Goal: Information Seeking & Learning: Learn about a topic

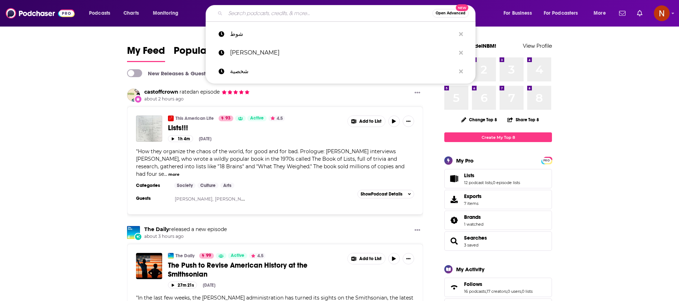
click at [282, 14] on input "Search podcasts, credits, & more..." at bounding box center [328, 13] width 207 height 11
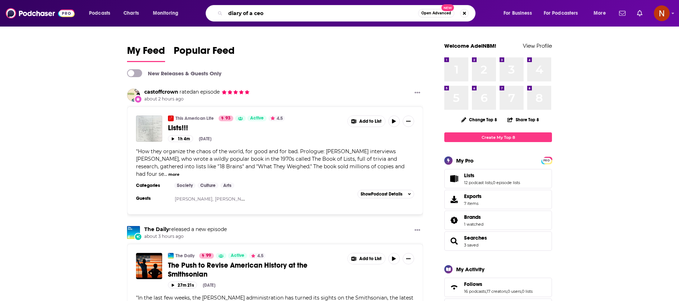
type input "diary of a ceo"
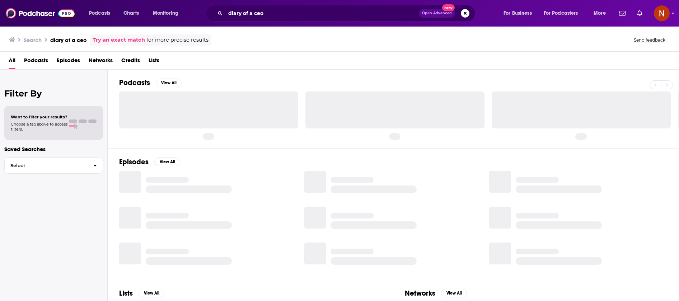
click at [278, 68] on div "All Podcasts Episodes Networks Credits Lists" at bounding box center [341, 62] width 665 height 15
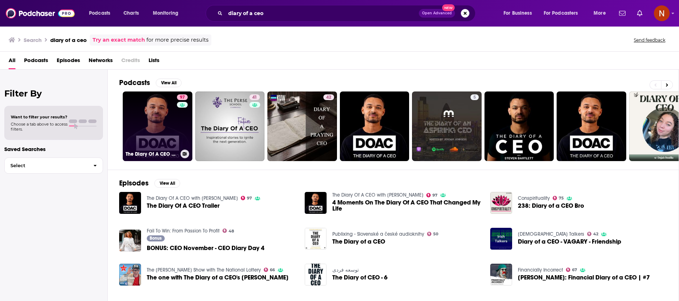
click at [162, 125] on link "97 The Diary Of A CEO with [PERSON_NAME]" at bounding box center [158, 127] width 70 height 70
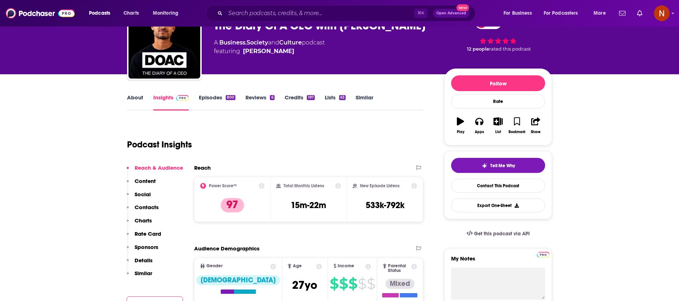
scroll to position [43, 0]
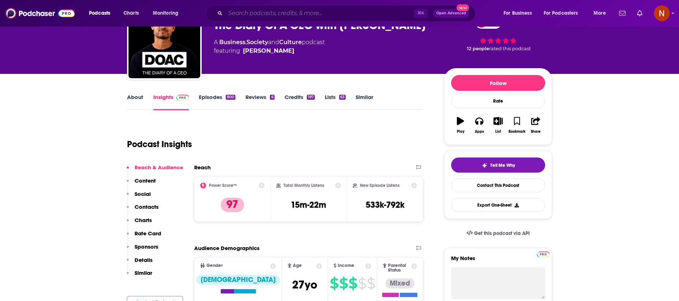
click at [260, 15] on input "Search podcasts, credits, & more..." at bounding box center [319, 13] width 189 height 11
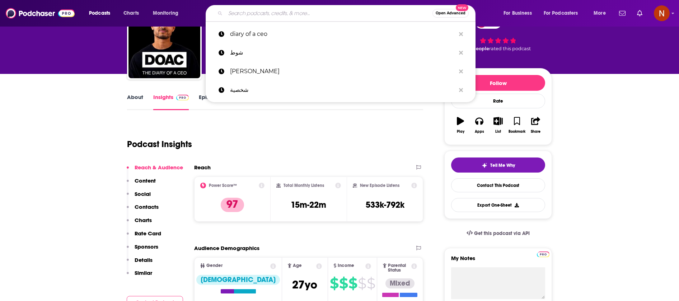
paste input "ft News briefing"
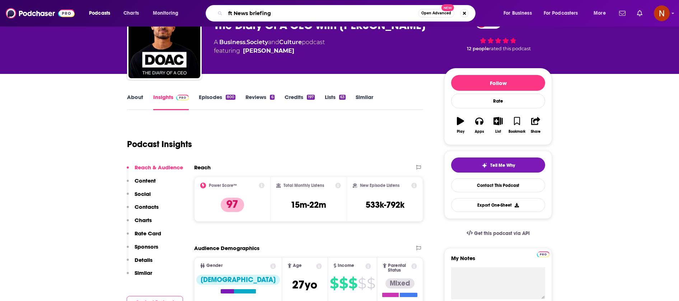
type input "ft News briefing"
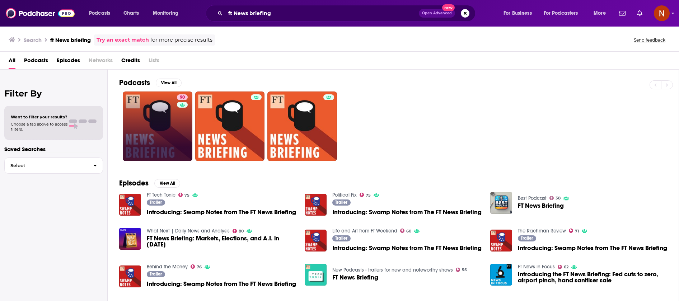
click at [167, 112] on div "Has guests" at bounding box center [182, 115] width 30 height 11
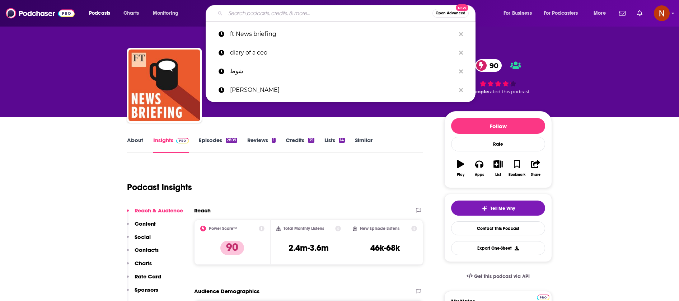
click at [341, 14] on input "Search podcasts, credits, & more..." at bounding box center [328, 13] width 207 height 11
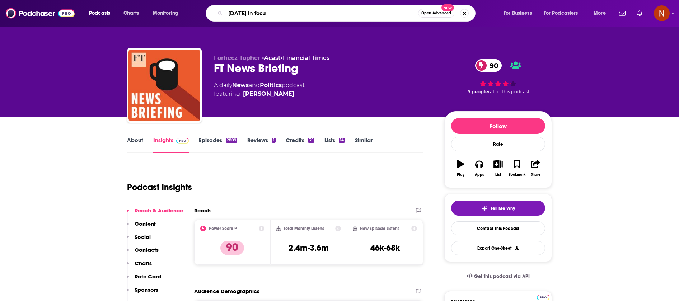
type input "[DATE] in focus"
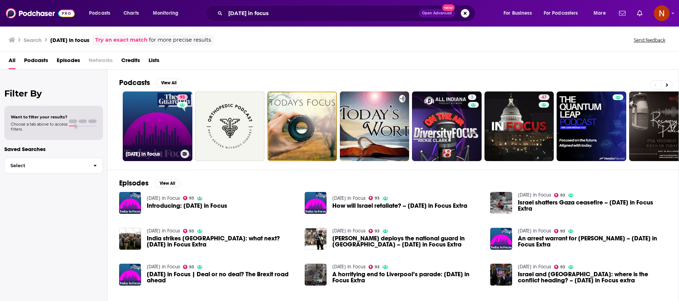
drag, startPoint x: 154, startPoint y: 149, endPoint x: 153, endPoint y: 152, distance: 3.7
click at [153, 152] on h3 "[DATE] in Focus" at bounding box center [152, 154] width 52 height 6
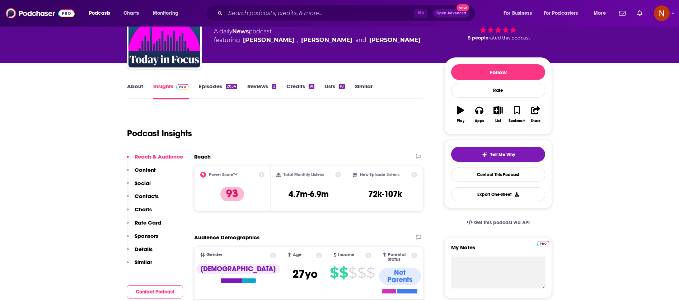
scroll to position [54, 0]
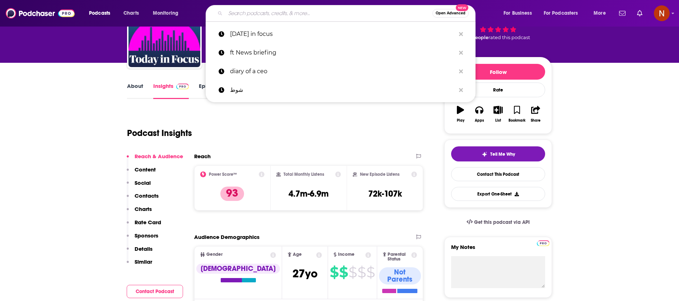
click at [339, 15] on input "Search podcasts, credits, & more..." at bounding box center [328, 13] width 207 height 11
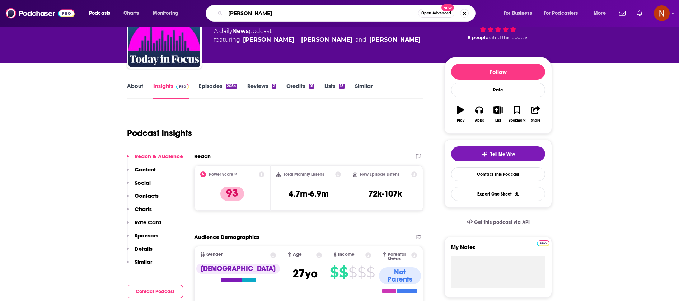
type input "[PERSON_NAME] business"
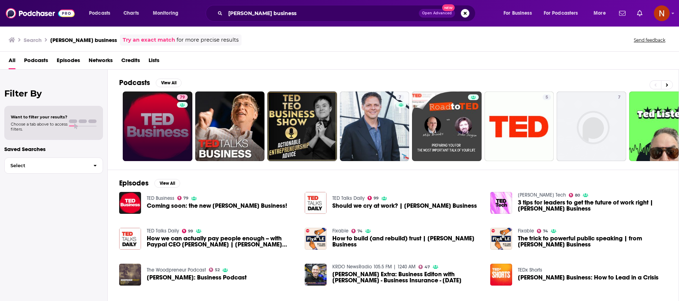
click at [164, 112] on link "79" at bounding box center [158, 127] width 70 height 70
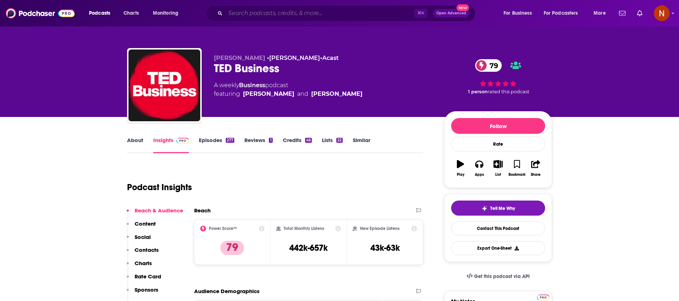
click at [242, 13] on input "Search podcasts, credits, & more..." at bounding box center [319, 13] width 189 height 11
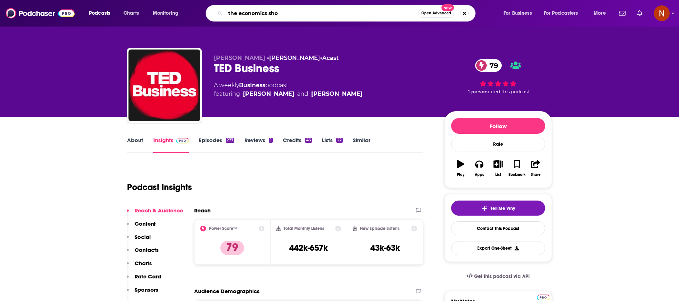
type input "the economics show"
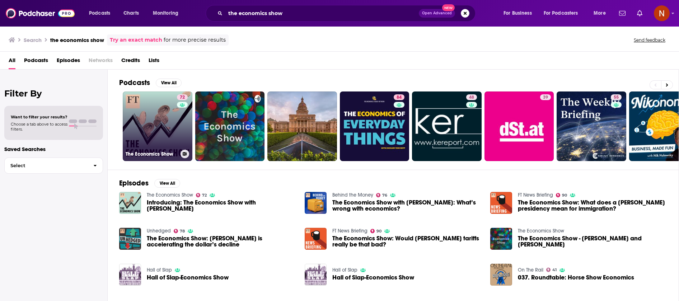
click at [148, 136] on link "72 The Economics Show" at bounding box center [158, 127] width 70 height 70
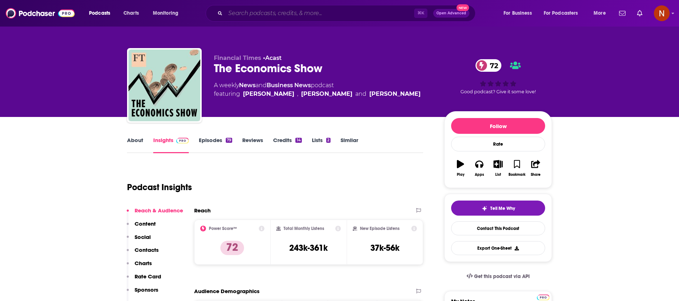
click at [304, 13] on input "Search podcasts, credits, & more..." at bounding box center [319, 13] width 189 height 11
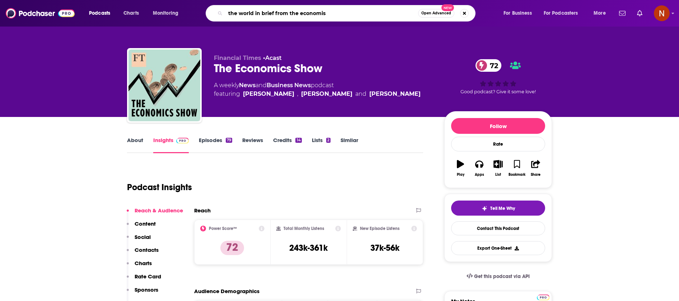
type input "the world in brief from the economist"
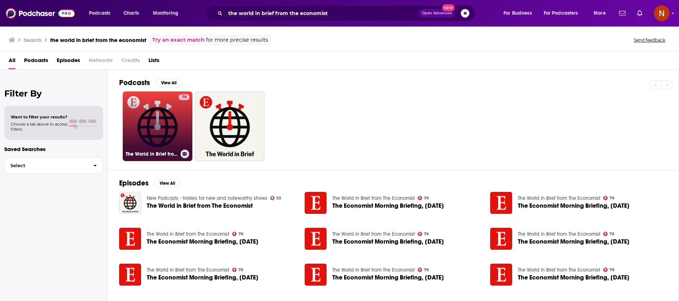
click at [153, 152] on h3 "The World in Brief from The Economist" at bounding box center [152, 154] width 52 height 6
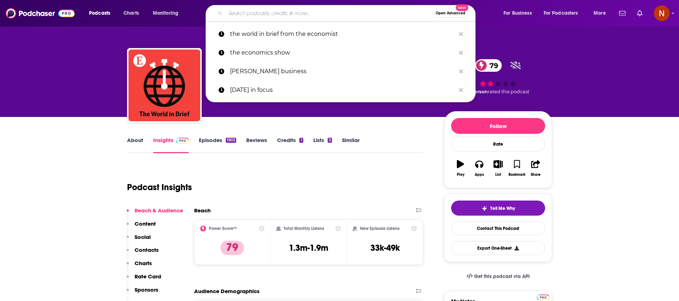
click at [273, 15] on input "Search podcasts, credits, & more..." at bounding box center [328, 13] width 207 height 11
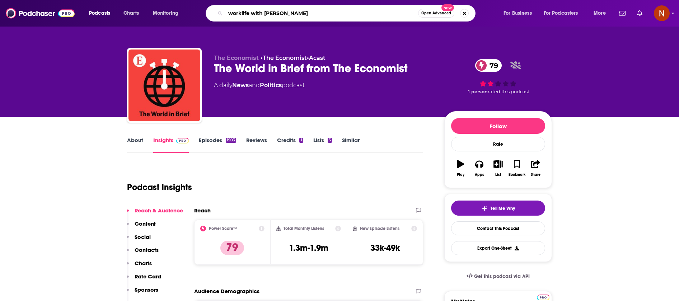
type input "worklife with [PERSON_NAME]"
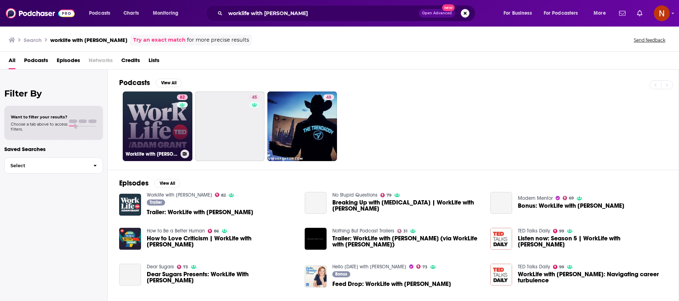
click at [164, 117] on link "82 Worklife with [PERSON_NAME]" at bounding box center [158, 127] width 70 height 70
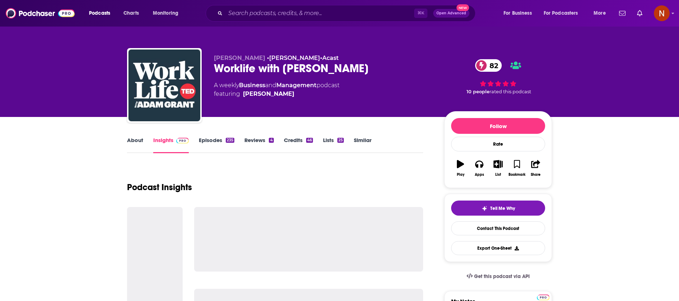
scroll to position [29, 0]
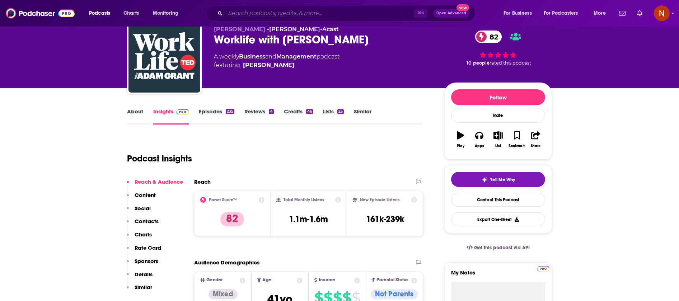
click at [263, 10] on input "Search podcasts, credits, & more..." at bounding box center [319, 13] width 189 height 11
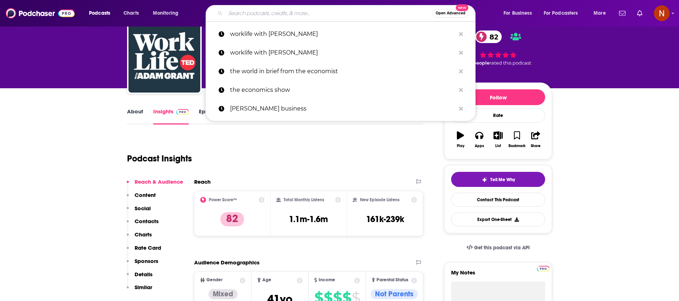
click at [262, 12] on input "Search podcasts, credits, & more..." at bounding box center [328, 13] width 207 height 11
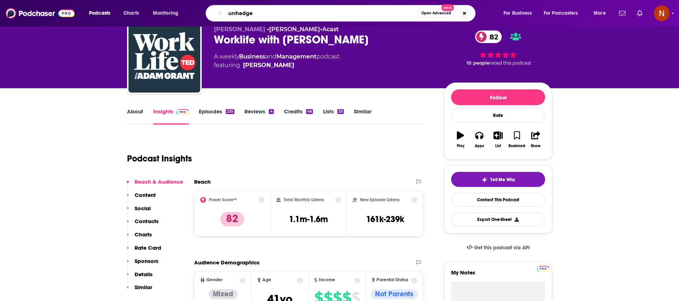
type input "unhedged"
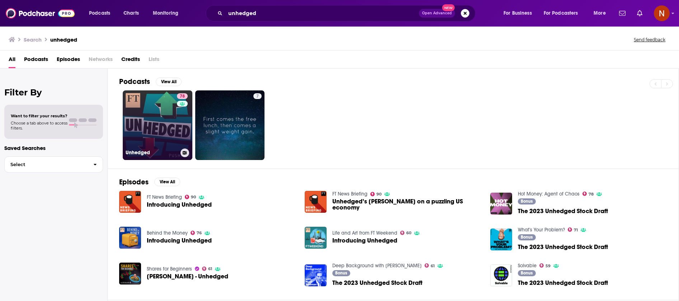
click at [155, 149] on div "Unhedged" at bounding box center [158, 153] width 64 height 9
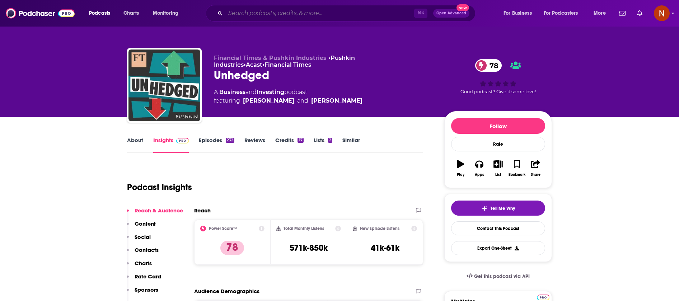
click at [271, 14] on input "Search podcasts, credits, & more..." at bounding box center [319, 13] width 189 height 11
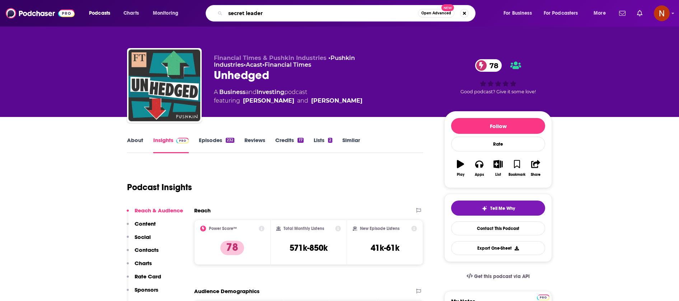
type input "secret leaders"
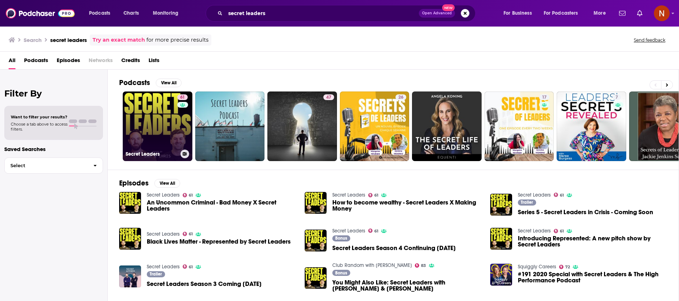
click at [152, 157] on h3 "Secret Leaders" at bounding box center [152, 154] width 52 height 6
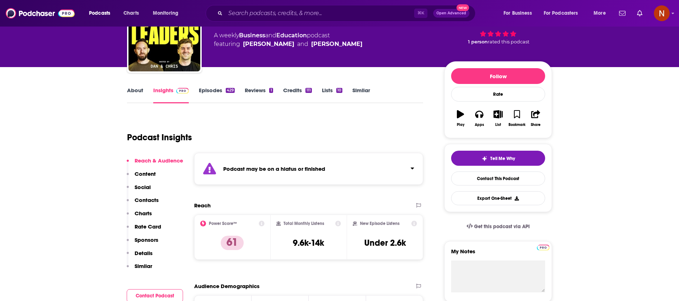
scroll to position [52, 0]
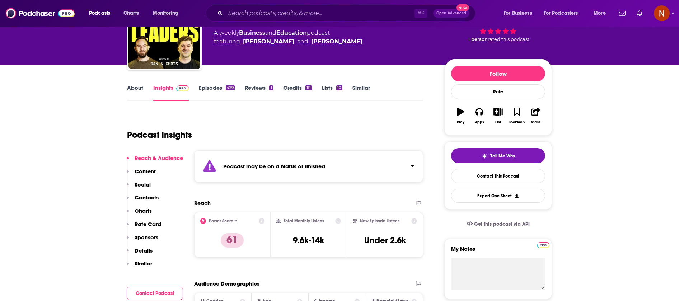
click at [374, 157] on div "Podcast may be on a hiatus or finished" at bounding box center [308, 166] width 229 height 32
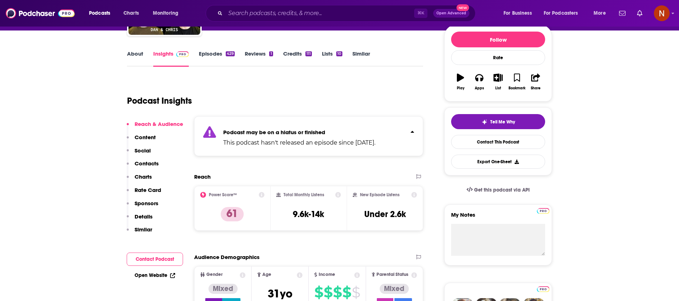
scroll to position [87, 0]
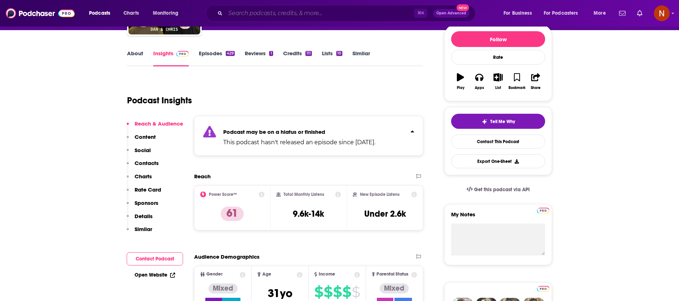
click at [278, 14] on input "Search podcasts, credits, & more..." at bounding box center [319, 13] width 189 height 11
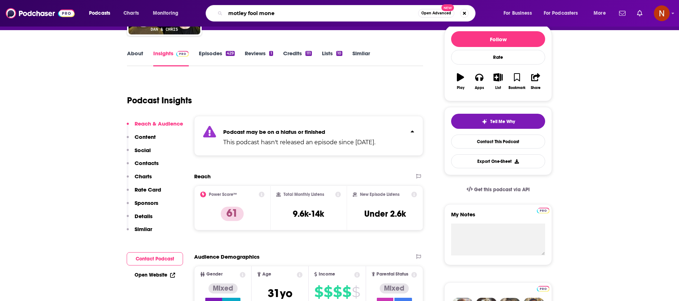
type input "motley fool money"
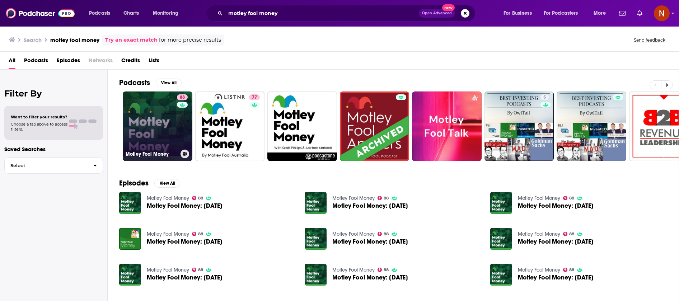
click at [153, 143] on link "88 Motley Fool Money" at bounding box center [158, 127] width 70 height 70
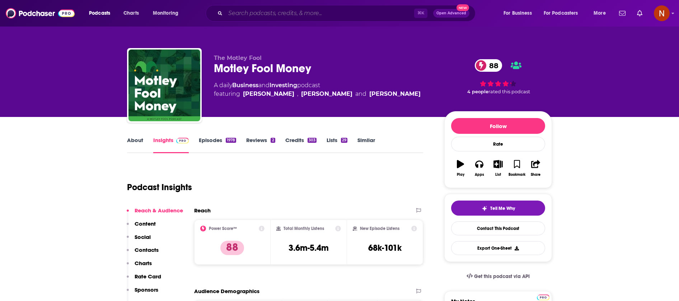
click at [257, 13] on input "Search podcasts, credits, & more..." at bounding box center [319, 13] width 189 height 11
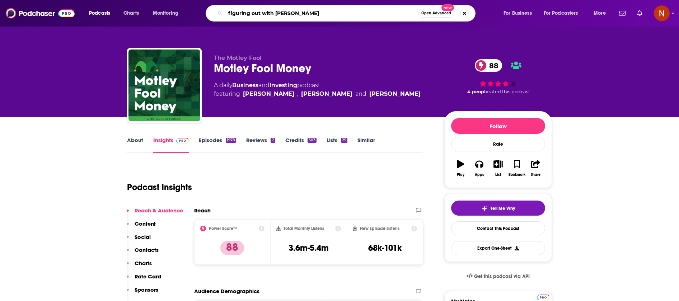
type input "figuring out with [PERSON_NAME]"
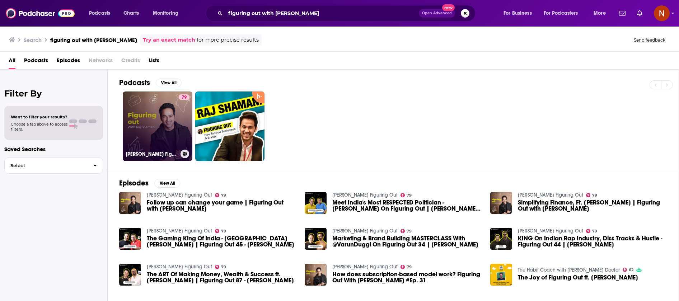
click at [171, 148] on link "79 [PERSON_NAME] Figuring Out" at bounding box center [158, 127] width 70 height 70
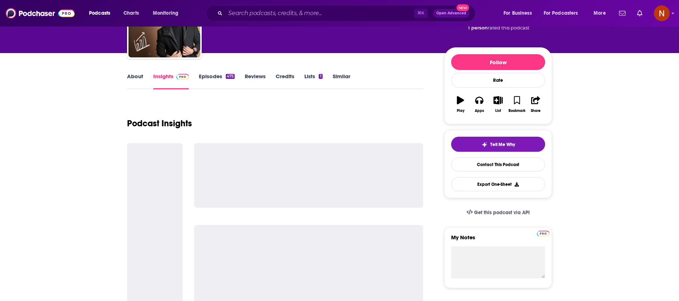
scroll to position [64, 0]
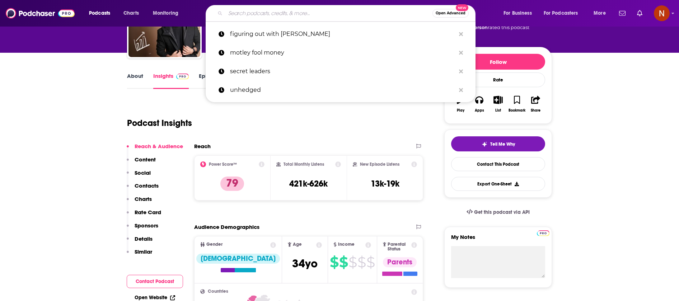
click at [314, 17] on input "Search podcasts, credits, & more..." at bounding box center [328, 13] width 207 height 11
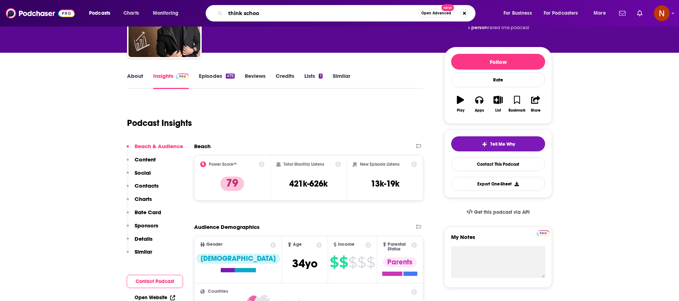
type input "think school"
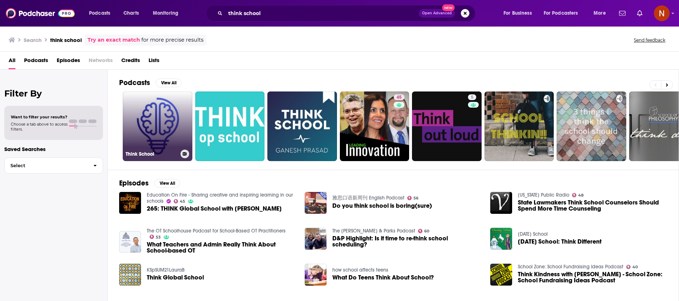
click at [168, 116] on link "Think School" at bounding box center [158, 127] width 70 height 70
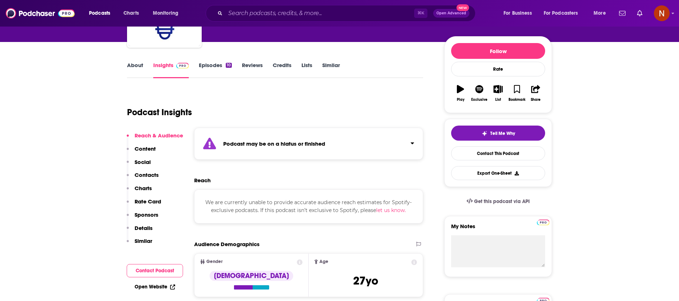
click at [266, 154] on div "Podcast may be on a hiatus or finished" at bounding box center [308, 144] width 229 height 32
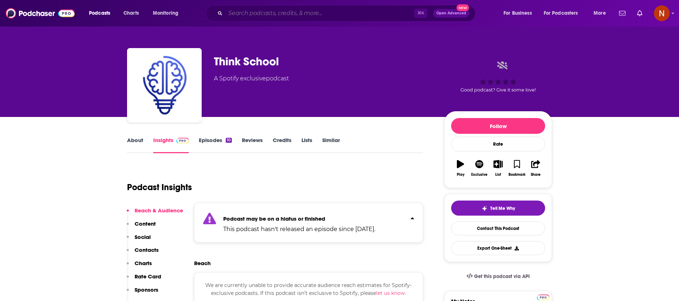
click at [304, 12] on input "Search podcasts, credits, & more..." at bounding box center [319, 13] width 189 height 11
click at [298, 13] on input "Search podcasts, credits, & more..." at bounding box center [319, 13] width 189 height 11
paste input "-بزنس بالعربي (Business بالعربى )"
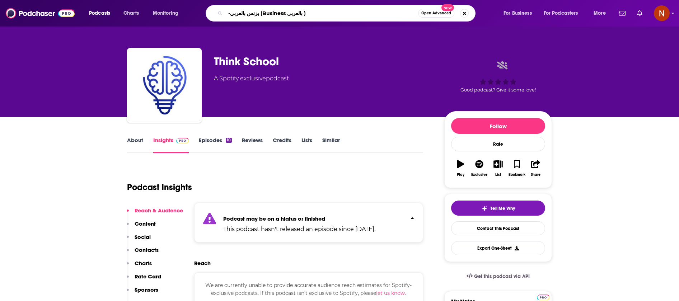
type input "-بزنس بالعربي (Business بالعربى )"
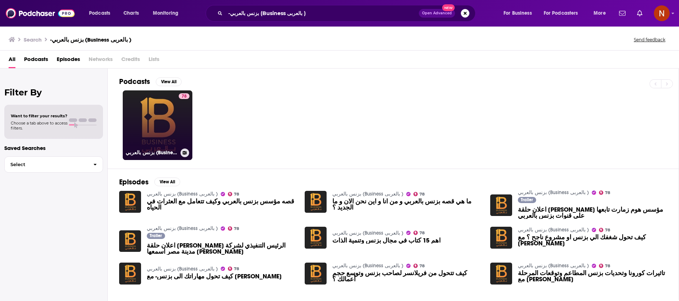
click at [146, 149] on div "بزنس بالعربي (Business بالعربى )" at bounding box center [158, 153] width 64 height 9
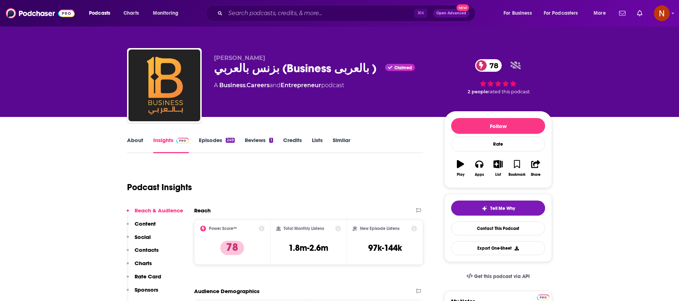
scroll to position [5, 0]
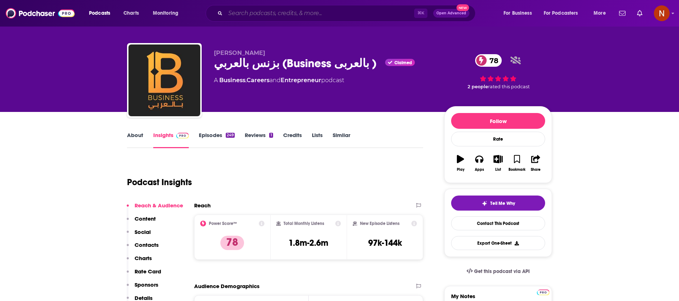
click at [273, 17] on input "Search podcasts, credits, & more..." at bounding box center [319, 13] width 189 height 11
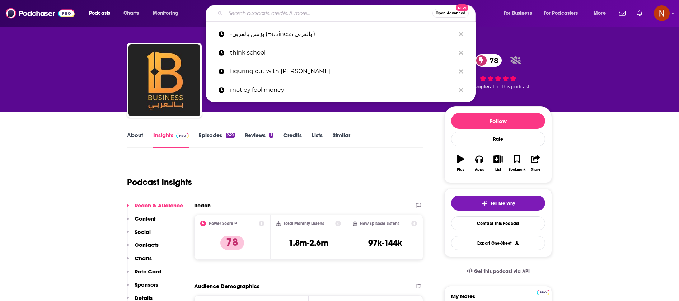
paste input "FinanzFabio - let‘s talk about money"
type input "FinanzFabio - let‘s talk about money"
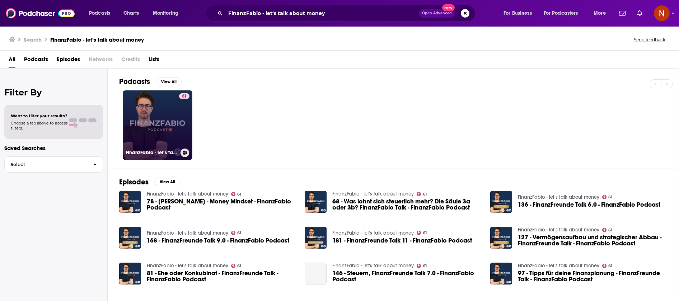
click at [153, 144] on link "61 FinanzFabio - let‘s talk about money" at bounding box center [158, 125] width 70 height 70
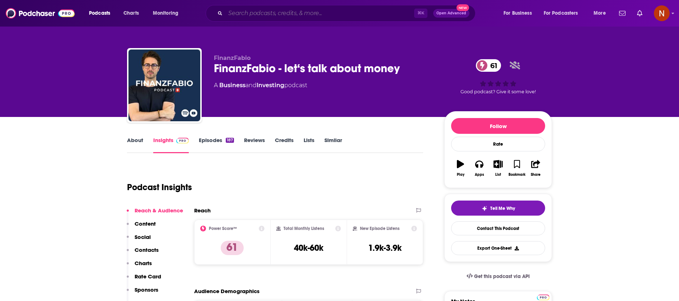
click at [302, 12] on input "Search podcasts, credits, & more..." at bounding box center [319, 13] width 189 height 11
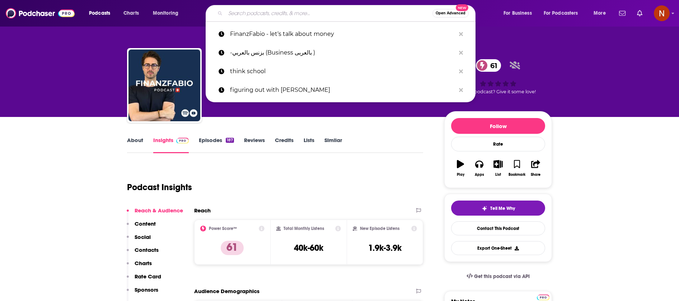
paste input "The Bull - Il tuo podcast di finanza personale"
type input "The Bull - Il tuo podcast di finanza personale"
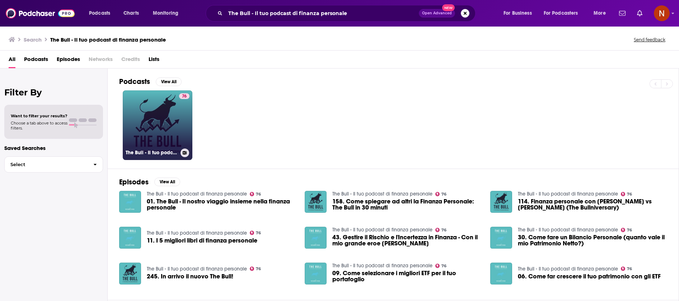
click at [149, 153] on h3 "The Bull - Il tuo podcast di finanza personale" at bounding box center [152, 153] width 52 height 6
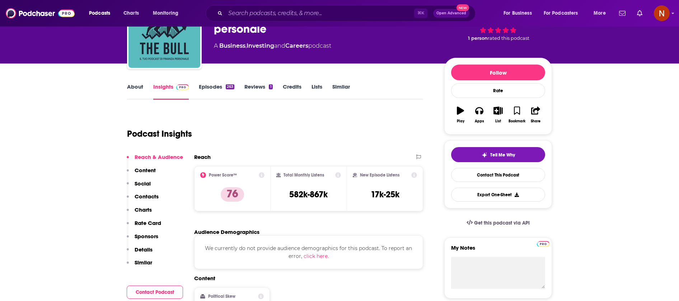
scroll to position [60, 0]
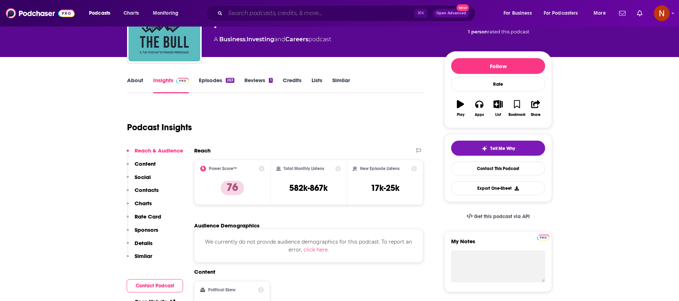
click at [295, 14] on input "Search podcasts, credits, & more..." at bounding box center [319, 13] width 189 height 11
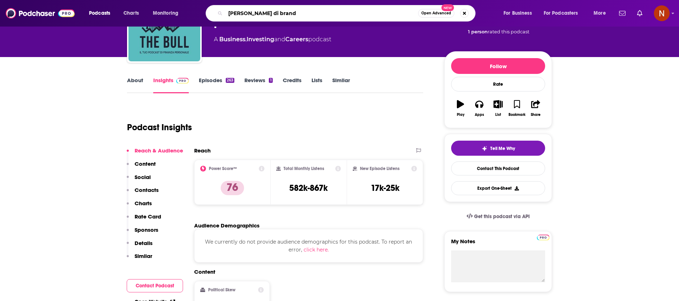
type input "[PERSON_NAME] [PERSON_NAME]"
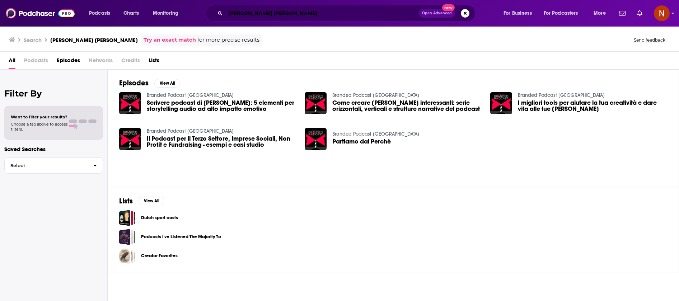
click at [288, 15] on input "[PERSON_NAME] [PERSON_NAME]" at bounding box center [322, 13] width 194 height 11
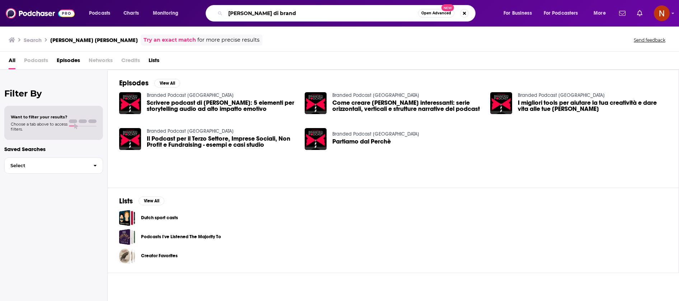
type input "[PERSON_NAME] di brand"
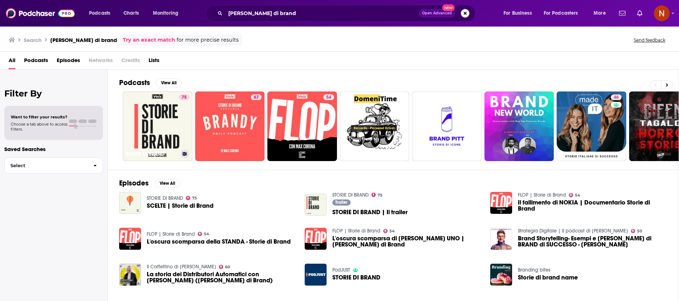
click at [161, 132] on link "75 STORIE DI BRAND" at bounding box center [158, 127] width 70 height 70
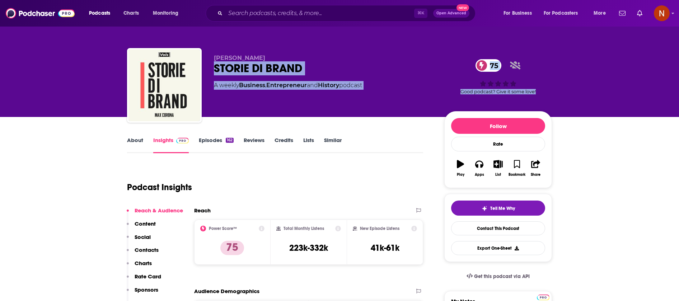
drag, startPoint x: 386, startPoint y: 60, endPoint x: 380, endPoint y: 59, distance: 6.2
click at [380, 60] on div "[PERSON_NAME] DI BRAND 75 A weekly Business , Entrepreneur and History podcast …" at bounding box center [339, 58] width 679 height 117
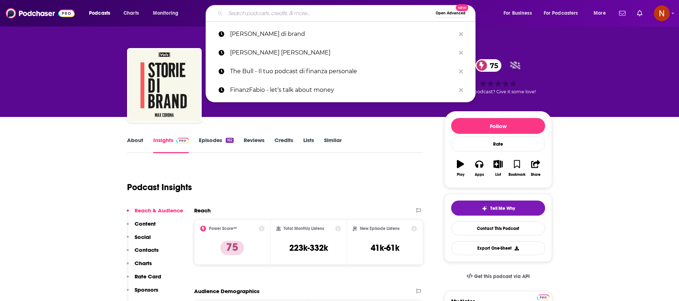
click at [273, 14] on input "Search podcasts, credits, & more..." at bounding box center [328, 13] width 207 height 11
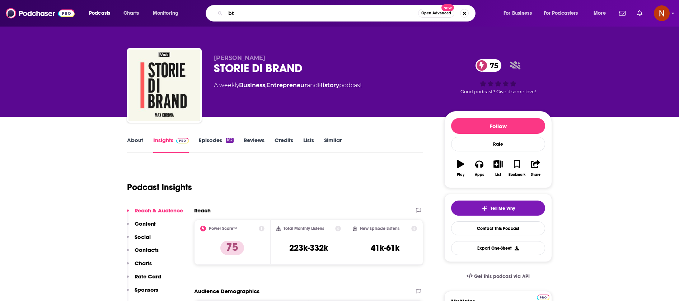
type input "bto"
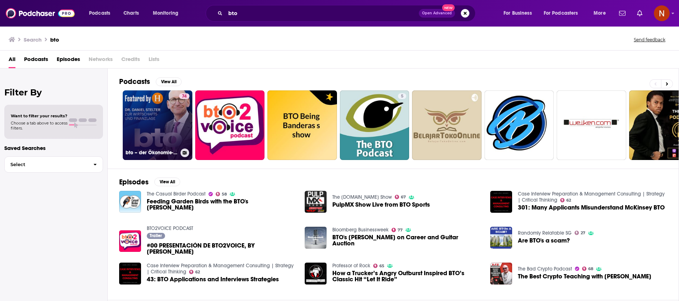
click at [155, 154] on h3 "bto – der Ökonomie-Podcast von [PERSON_NAME]" at bounding box center [152, 153] width 52 height 6
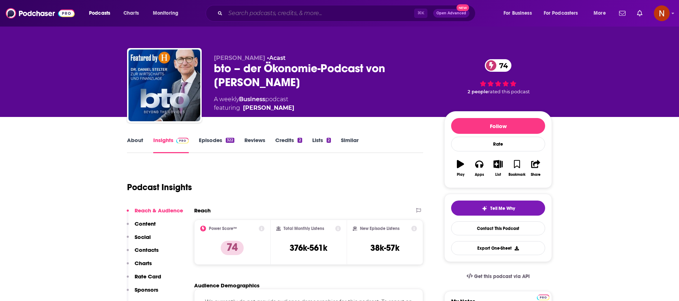
click at [243, 16] on input "Search podcasts, credits, & more..." at bounding box center [319, 13] width 189 height 11
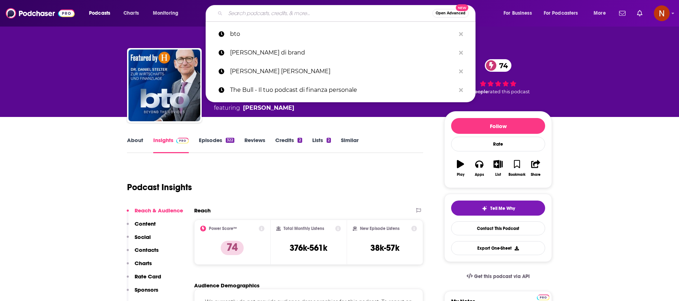
paste input "Doppelgänger Tech Talk"
type input "Doppelgänger Tech Talk"
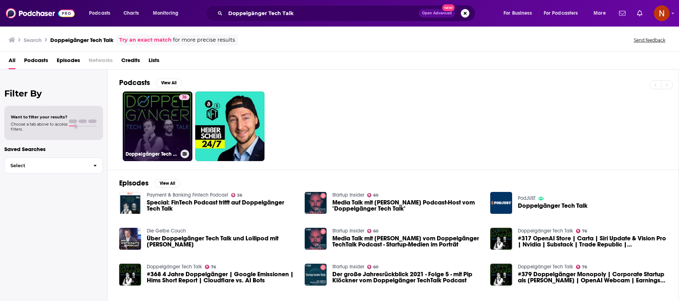
click at [145, 153] on h3 "Doppelgänger Tech Talk" at bounding box center [152, 154] width 52 height 6
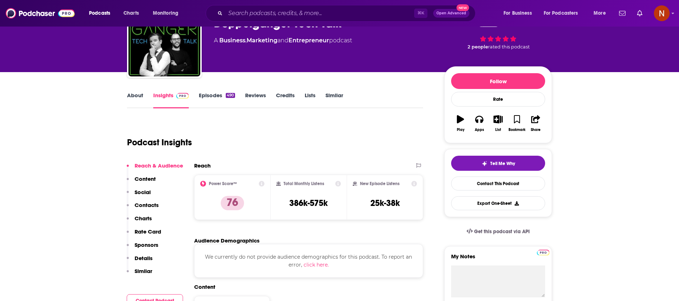
scroll to position [46, 0]
